Goal: Task Accomplishment & Management: Manage account settings

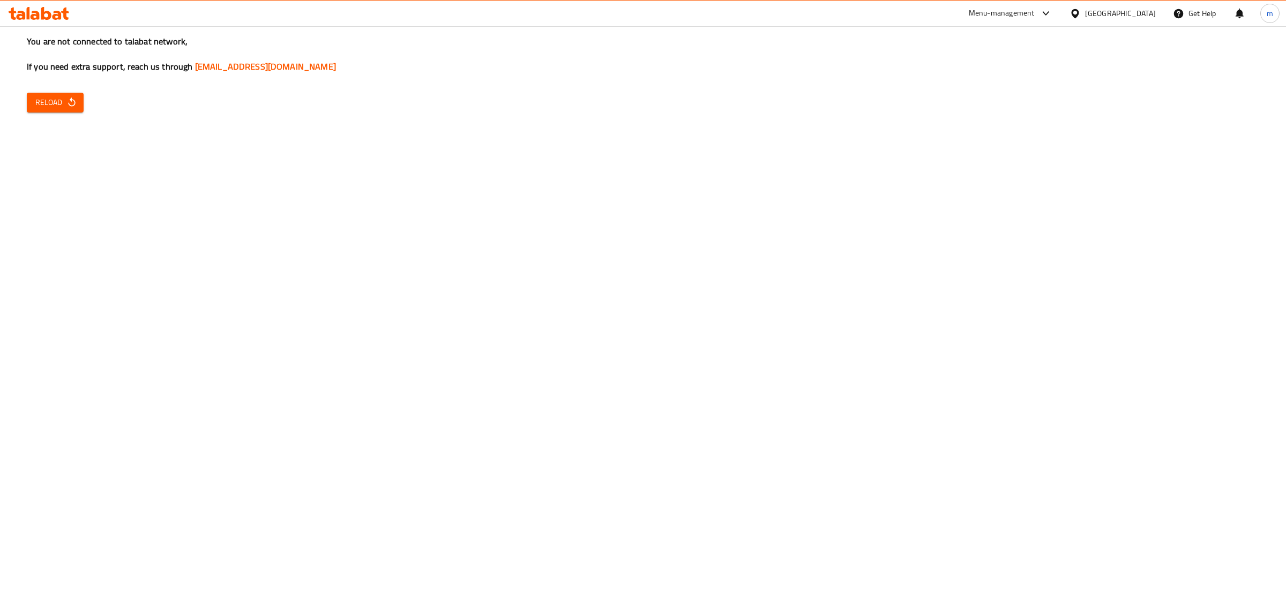
click at [63, 100] on span "Reload" at bounding box center [55, 102] width 40 height 13
click at [51, 99] on span "Reload" at bounding box center [55, 102] width 40 height 13
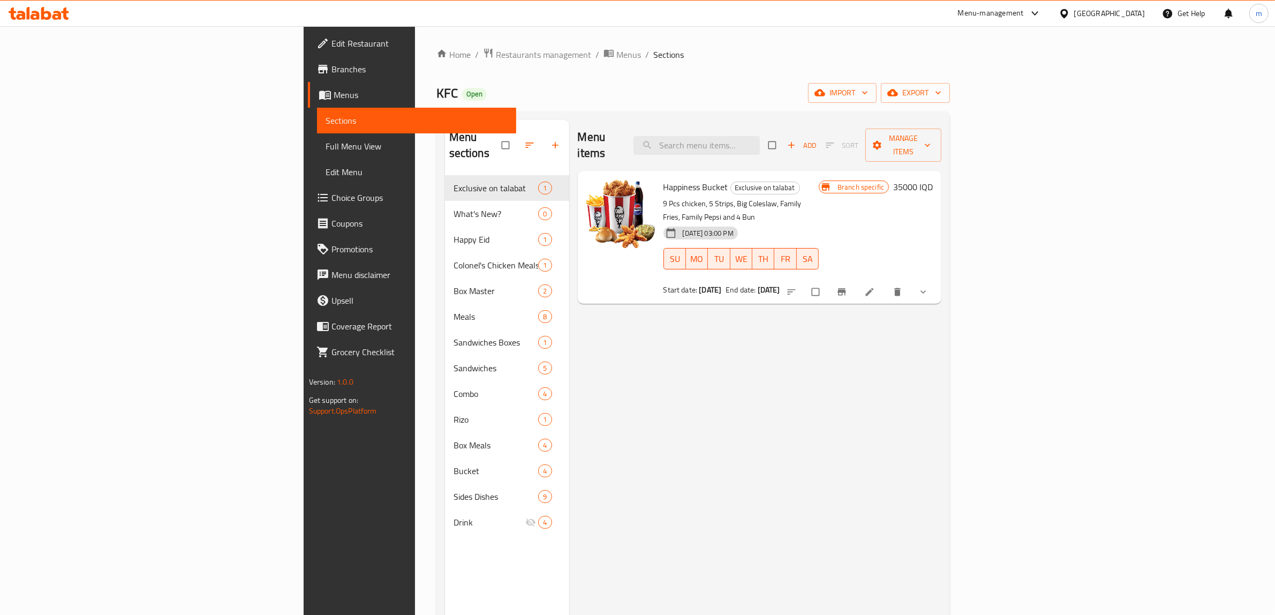
click at [332, 67] on span "Branches" at bounding box center [420, 69] width 177 height 13
click at [942, 92] on span "export" at bounding box center [916, 92] width 52 height 13
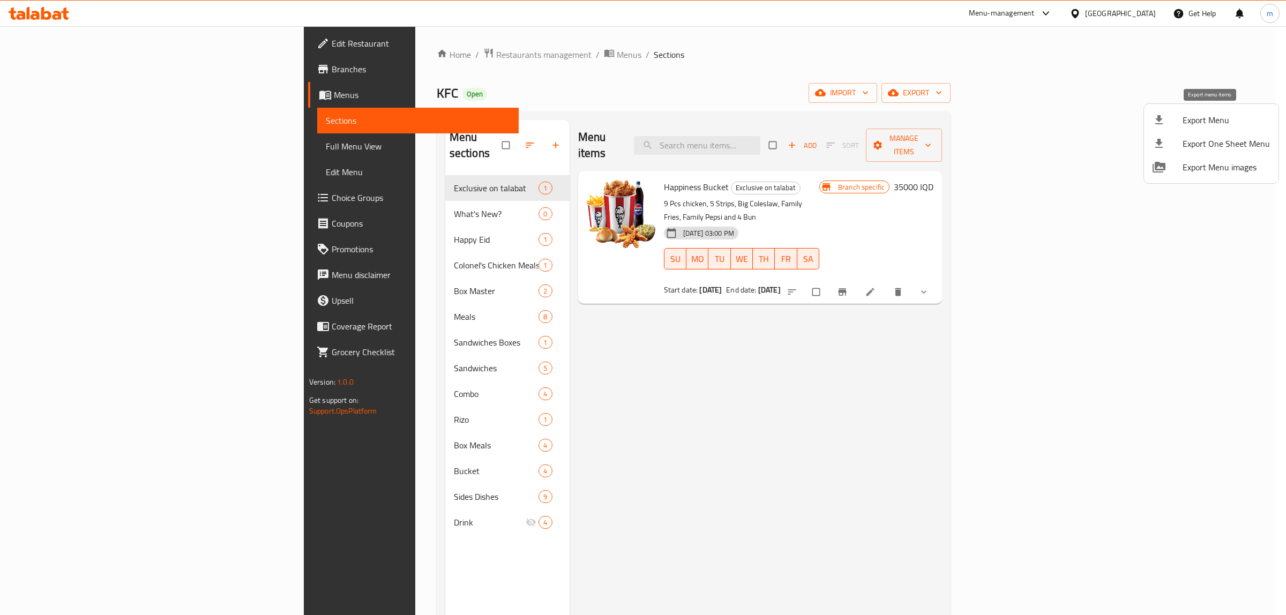
click at [1210, 115] on span "Export Menu" at bounding box center [1225, 120] width 87 height 13
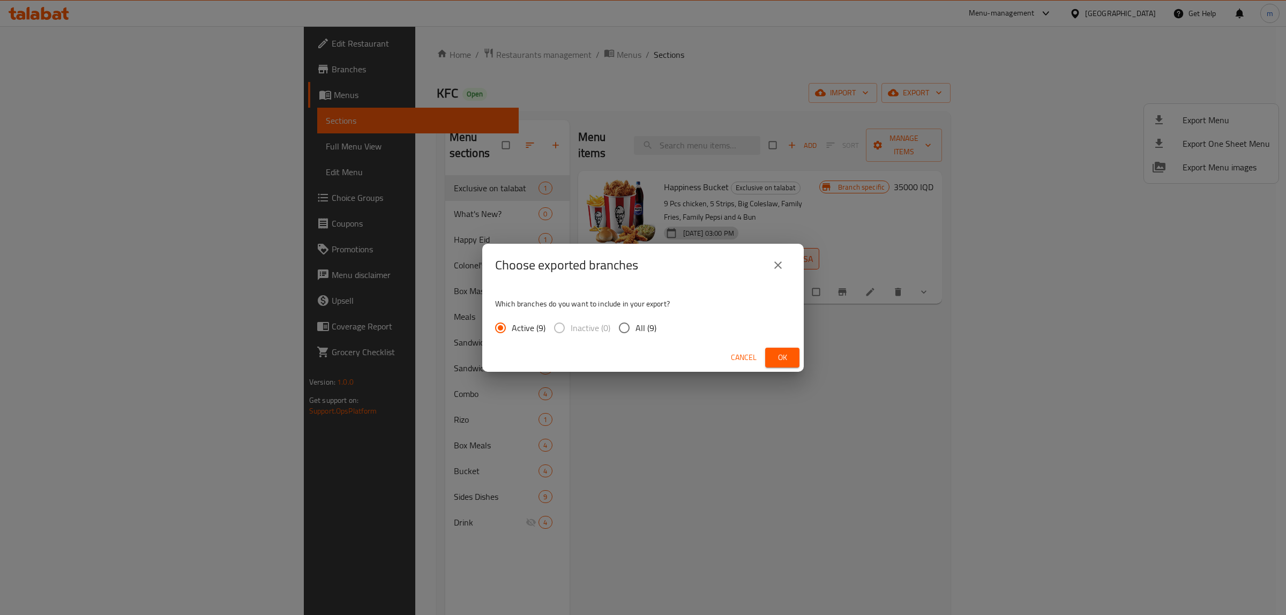
click at [778, 355] on span "Ok" at bounding box center [782, 357] width 17 height 13
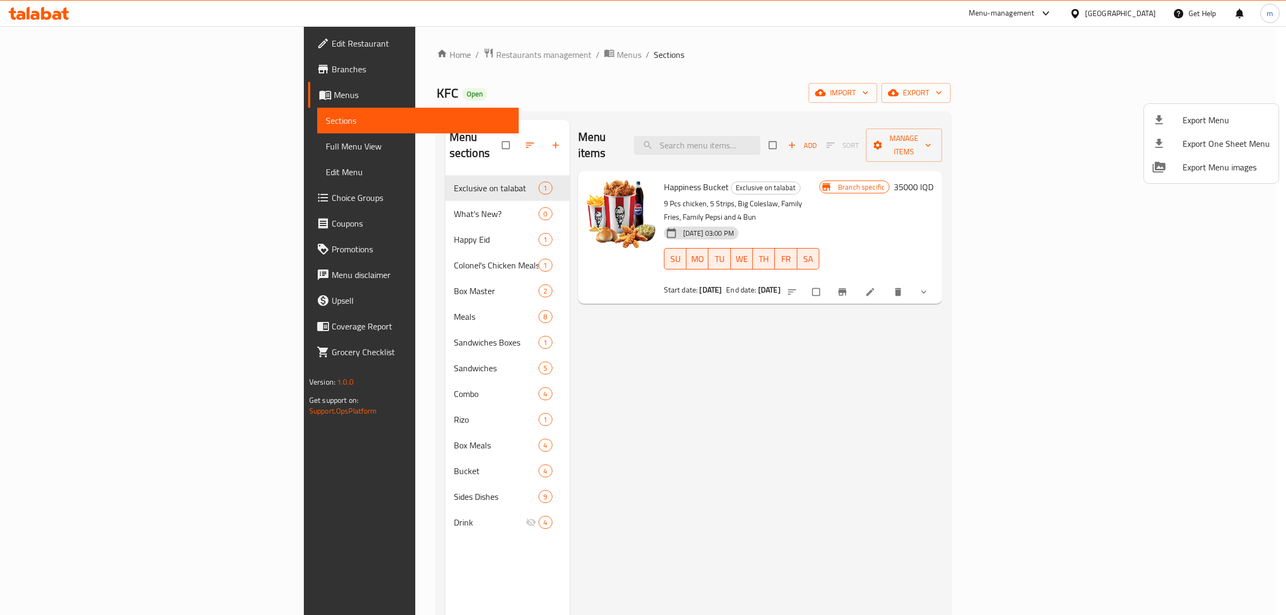
click at [691, 327] on div at bounding box center [643, 307] width 1286 height 615
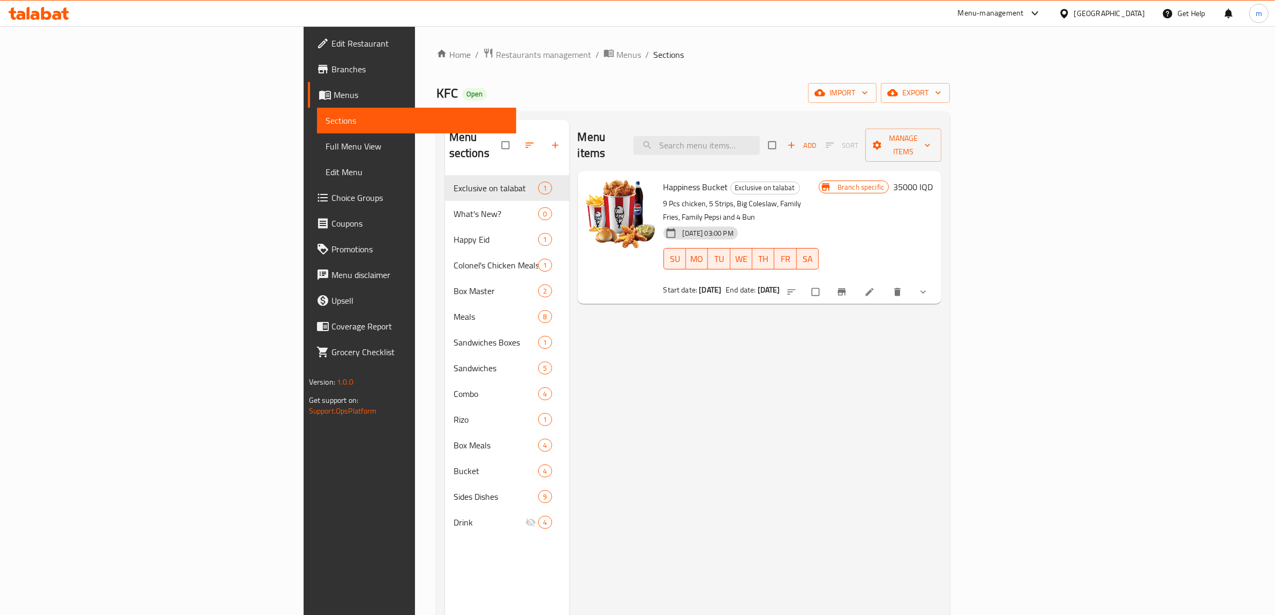
click at [703, 372] on div "Menu items Add Sort Manage items Happiness Bucket Exclusive on talabat 9 Pcs ch…" at bounding box center [755, 427] width 373 height 615
click at [702, 372] on div "Menu items Add Sort Manage items Happiness Bucket Exclusive on talabat 9 Pcs ch…" at bounding box center [755, 427] width 373 height 615
click at [569, 349] on div "Menu items Add Sort Manage items Happiness Bucket Exclusive on talabat 9 Pcs ch…" at bounding box center [755, 427] width 373 height 615
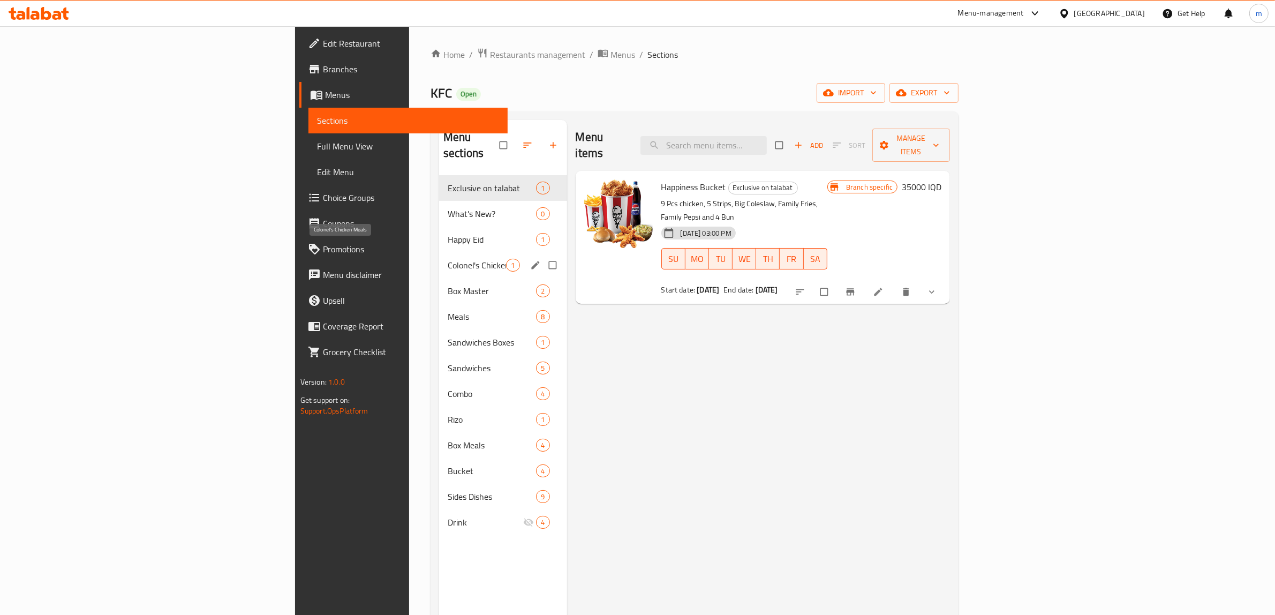
click at [448, 259] on span "Colonel's Chicken Meals" at bounding box center [477, 265] width 58 height 13
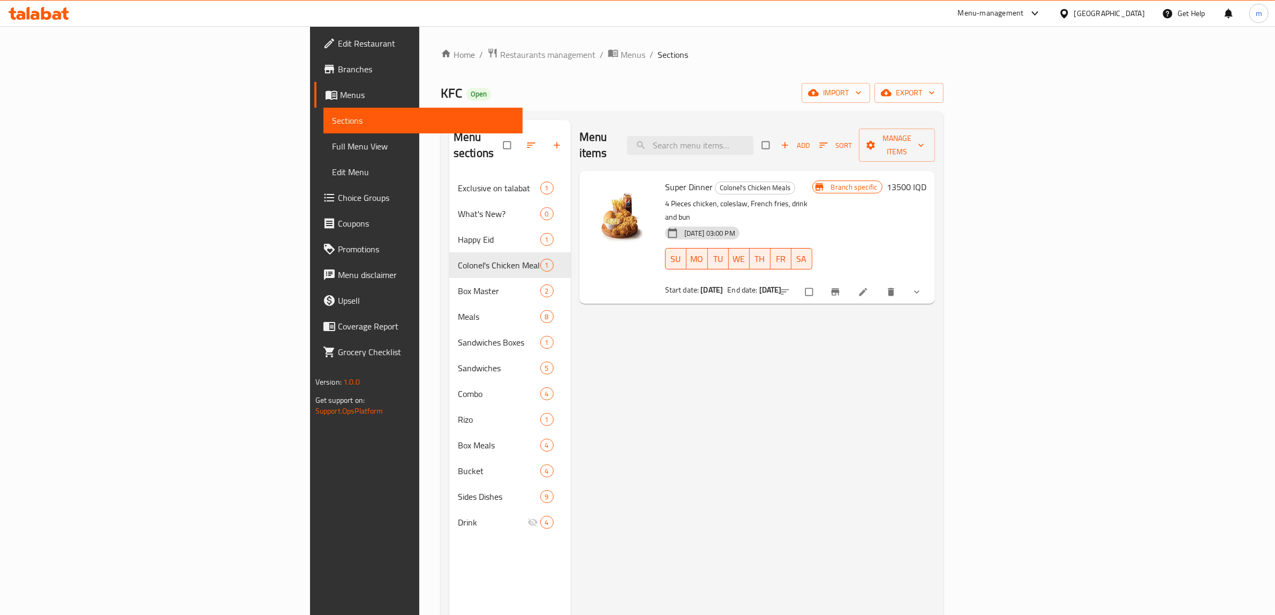
click at [746, 251] on span "WE" at bounding box center [739, 259] width 12 height 16
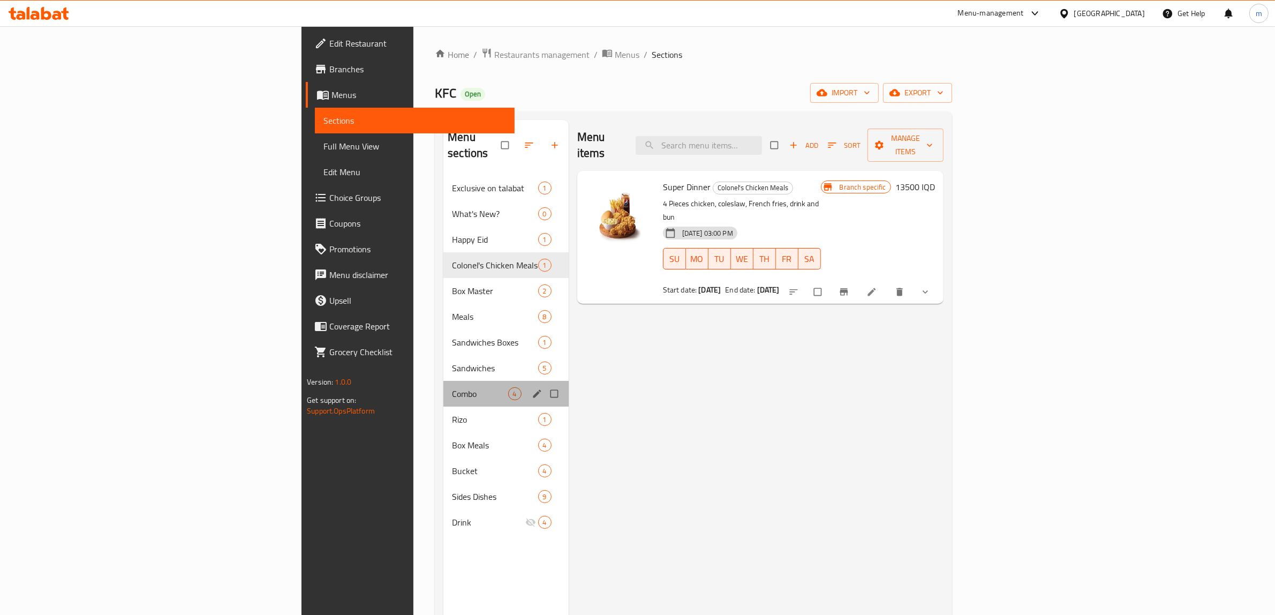
click at [467, 381] on div "Combo 4" at bounding box center [506, 394] width 125 height 26
